Goal: Information Seeking & Learning: Check status

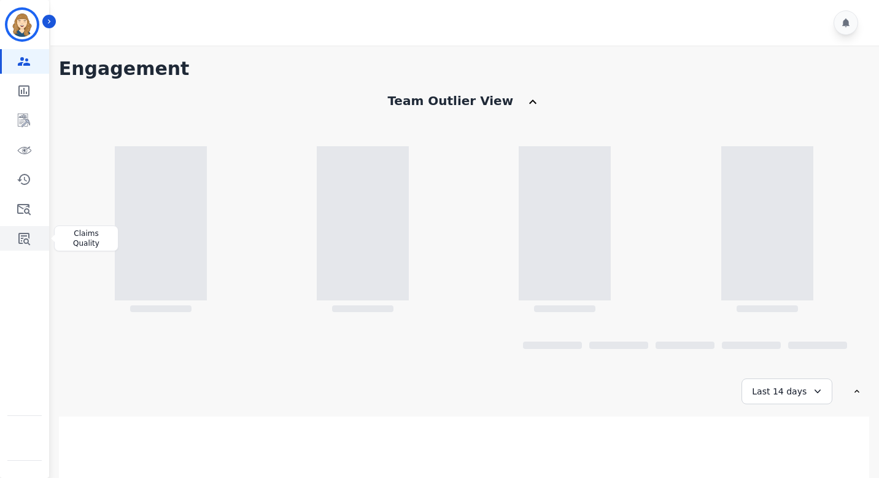
drag, startPoint x: 23, startPoint y: 239, endPoint x: 26, endPoint y: 229, distance: 10.9
click at [23, 239] on icon "Sidebar" at bounding box center [24, 239] width 12 height 12
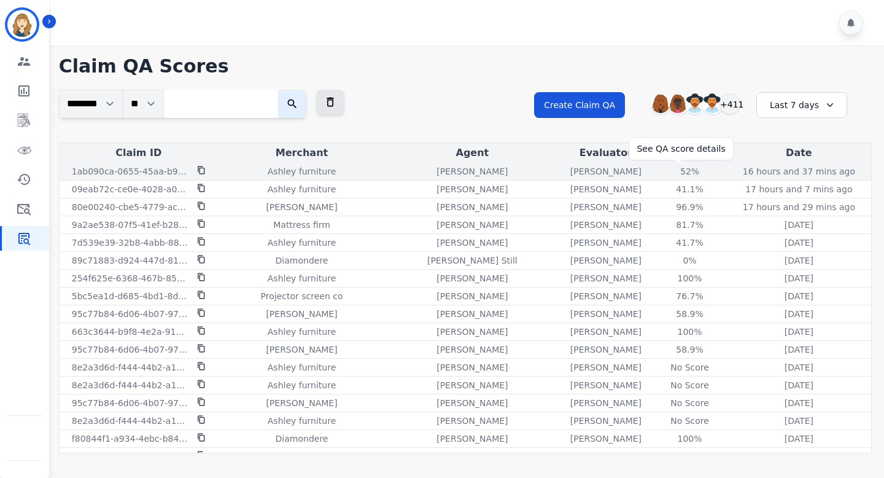
click at [679, 171] on div "52%" at bounding box center [689, 171] width 55 height 12
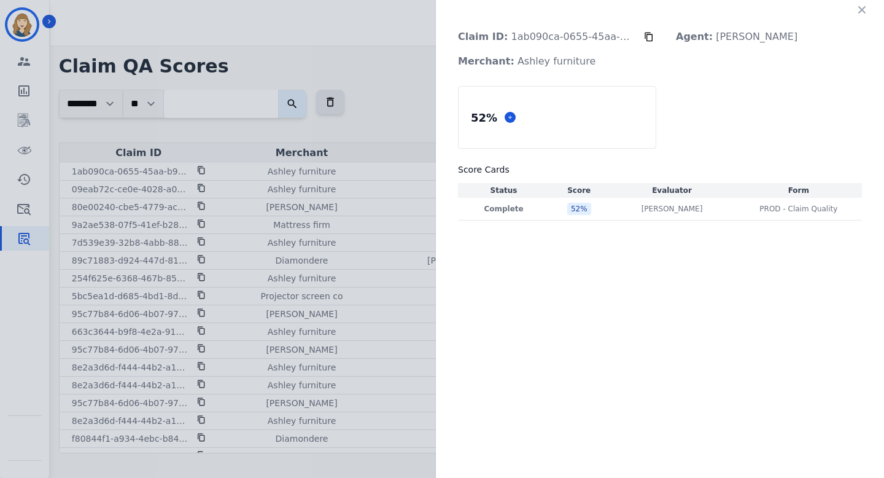
drag, startPoint x: 709, startPoint y: 36, endPoint x: 779, endPoint y: 37, distance: 70.6
click at [779, 37] on p "Agent: [PERSON_NAME]" at bounding box center [736, 37] width 141 height 25
click at [857, 4] on icon "button" at bounding box center [862, 10] width 12 height 12
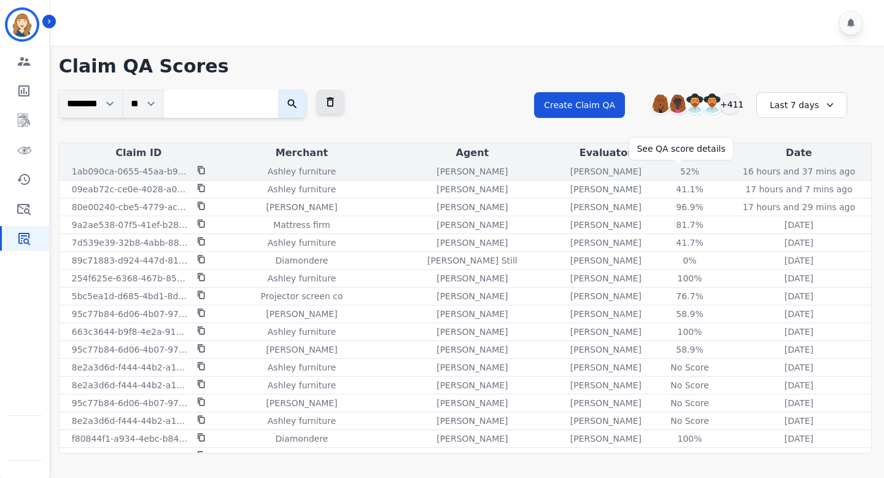
click at [678, 172] on div "52%" at bounding box center [689, 171] width 55 height 12
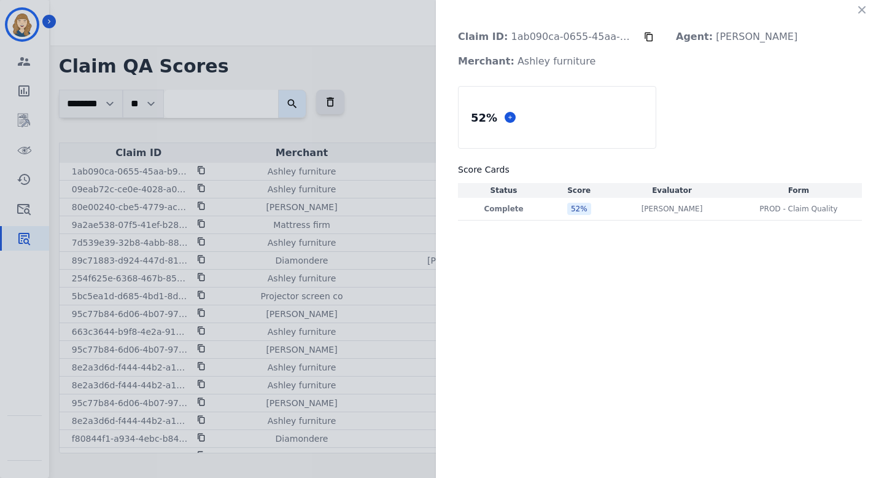
copy p "[PERSON_NAME]"
drag, startPoint x: 711, startPoint y: 37, endPoint x: 779, endPoint y: 39, distance: 68.1
click at [779, 39] on p "Agent: [PERSON_NAME]" at bounding box center [736, 37] width 141 height 25
